Goal: Task Accomplishment & Management: Manage account settings

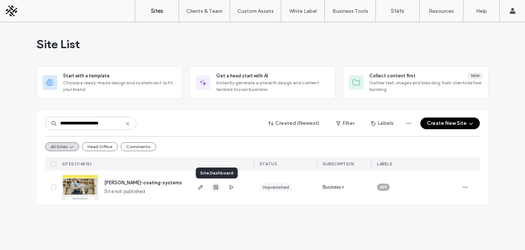
click at [214, 187] on use "button" at bounding box center [216, 187] width 4 height 4
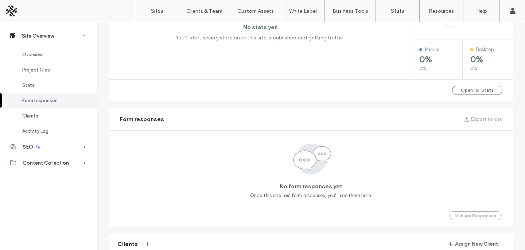
scroll to position [520, 0]
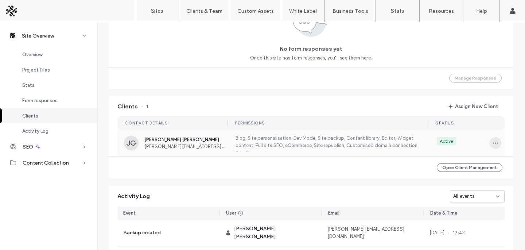
click at [493, 140] on icon "button" at bounding box center [496, 143] width 6 height 6
click at [452, 164] on span "Edit Permissions" at bounding box center [466, 161] width 36 height 7
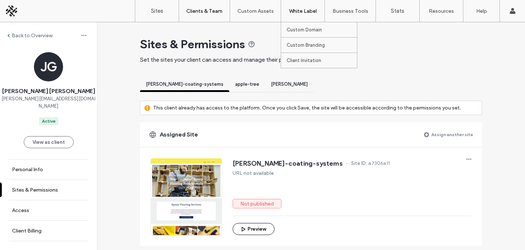
scroll to position [395, 0]
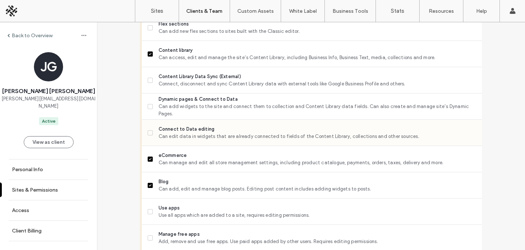
click at [148, 133] on span at bounding box center [150, 132] width 5 height 5
click at [148, 103] on label "Dynamic pages & Connect to Data Can add widgets to the site and connect them to…" at bounding box center [312, 107] width 329 height 22
click at [148, 75] on label "Content Library Data Sync (External) Connect, disconnect and sync Content Libra…" at bounding box center [312, 80] width 329 height 15
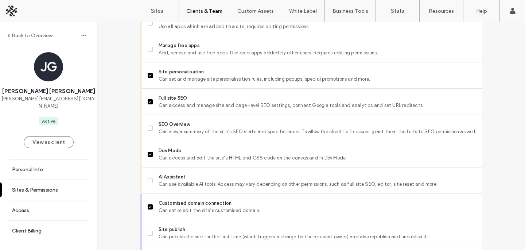
scroll to position [588, 0]
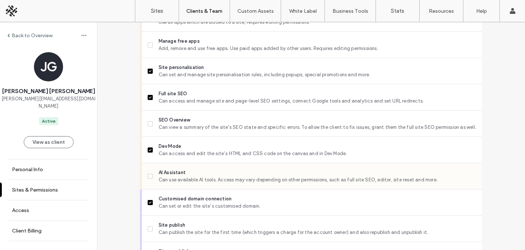
click at [148, 182] on label "AI Assistant Can use available AI tools. Access may vary depending on other per…" at bounding box center [312, 176] width 329 height 15
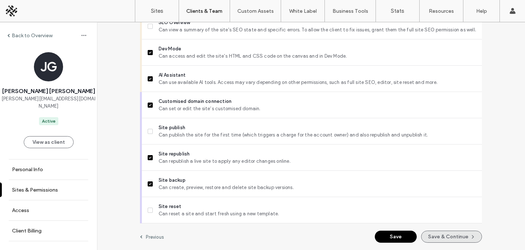
click at [447, 232] on button "Save & Continue" at bounding box center [451, 237] width 61 height 12
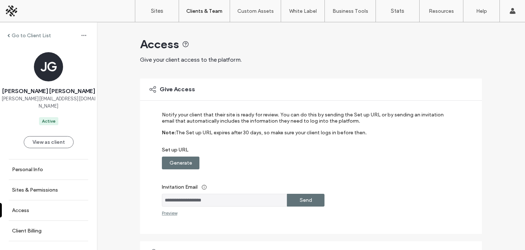
scroll to position [167, 0]
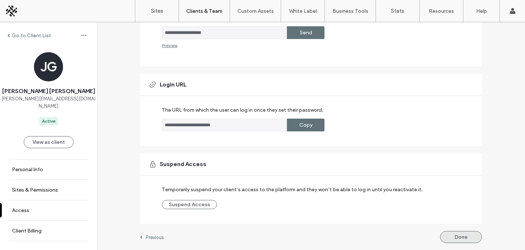
click at [445, 235] on button "Done" at bounding box center [461, 237] width 42 height 12
